Goal: Information Seeking & Learning: Learn about a topic

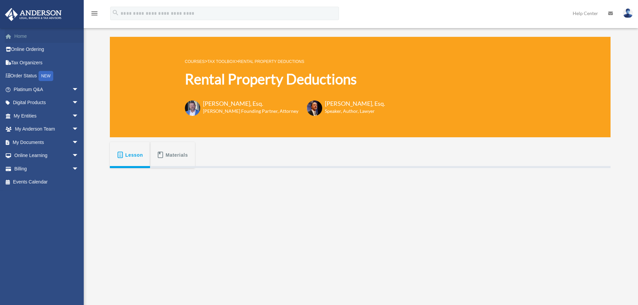
click at [26, 37] on link "Home" at bounding box center [47, 35] width 84 height 13
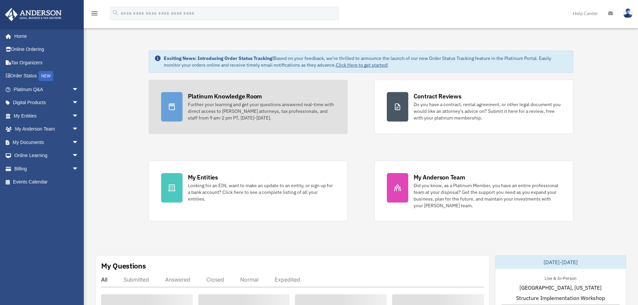
click at [188, 111] on div "Further your learning and get your questions answered real-time with direct acc…" at bounding box center [261, 111] width 147 height 20
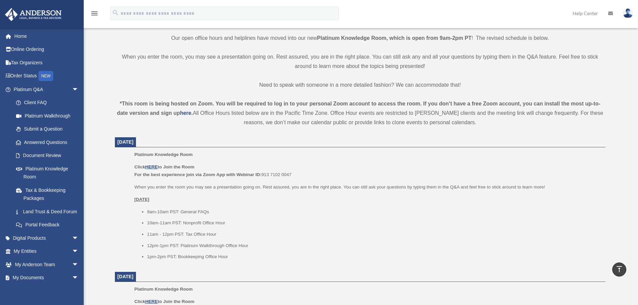
scroll to position [167, 0]
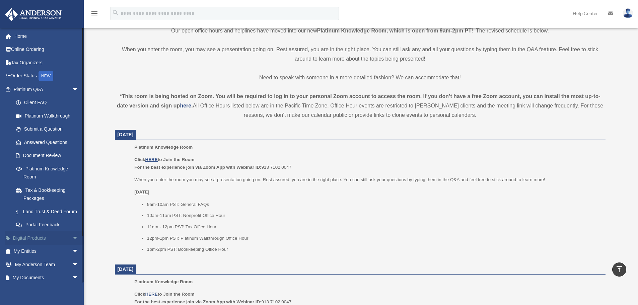
click at [39, 245] on link "Digital Products arrow_drop_down" at bounding box center [47, 237] width 84 height 13
click at [72, 245] on span "arrow_drop_down" at bounding box center [78, 238] width 13 height 14
click at [46, 255] on div "Tax Toolbox" at bounding box center [51, 251] width 57 height 8
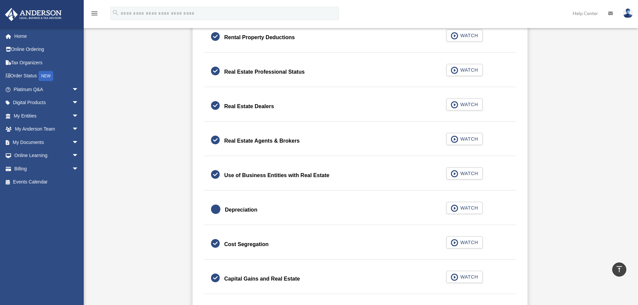
scroll to position [535, 0]
click at [241, 211] on div "Depreciation" at bounding box center [241, 208] width 32 height 9
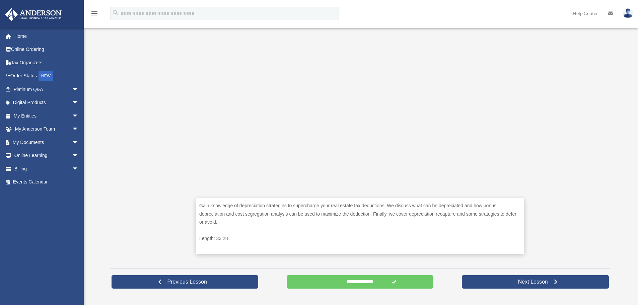
scroll to position [167, 0]
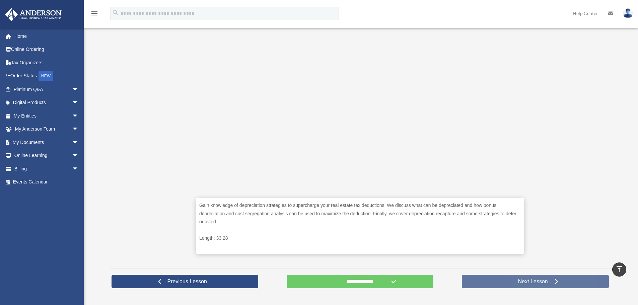
click at [525, 280] on span "Next Lesson" at bounding box center [532, 281] width 40 height 7
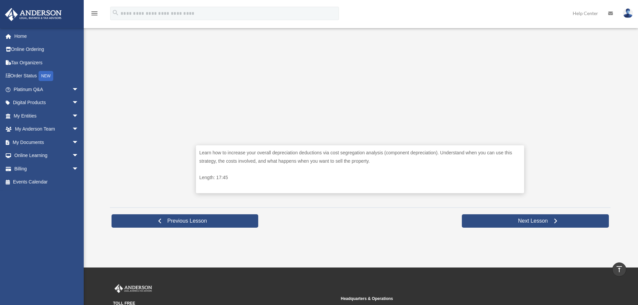
scroll to position [234, 0]
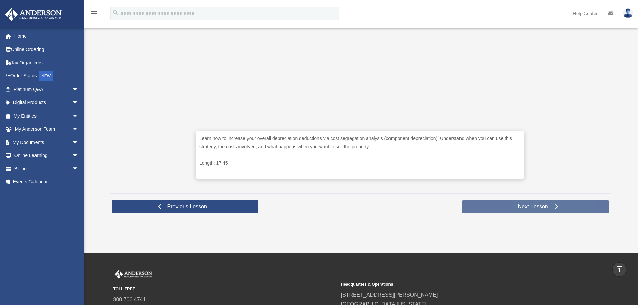
click at [494, 207] on link "Next Lesson" at bounding box center [535, 206] width 147 height 13
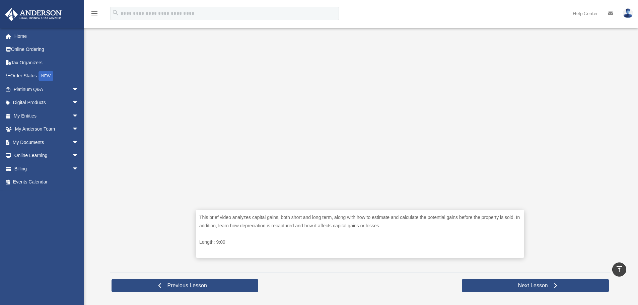
scroll to position [167, 0]
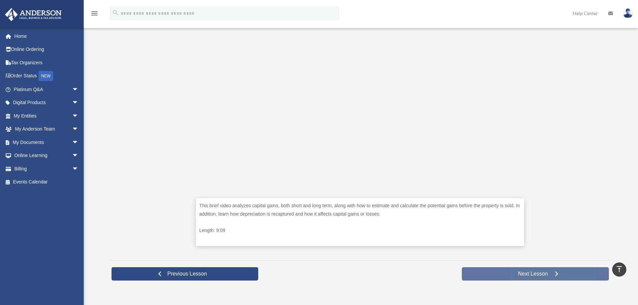
click at [509, 275] on link "Next Lesson" at bounding box center [535, 273] width 147 height 13
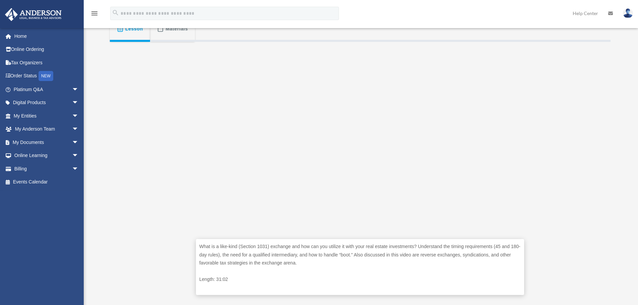
scroll to position [167, 0]
